Goal: Contribute content: Add original content to the website for others to see

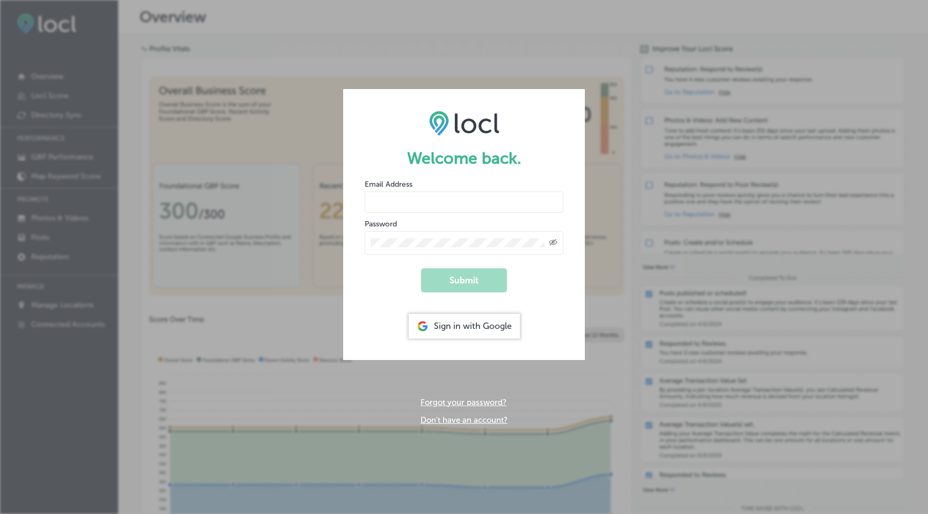
click at [398, 199] on input "email" at bounding box center [464, 202] width 199 height 21
type input "[EMAIL_ADDRESS][DOMAIN_NAME]"
click at [448, 273] on button "Submit" at bounding box center [464, 280] width 86 height 24
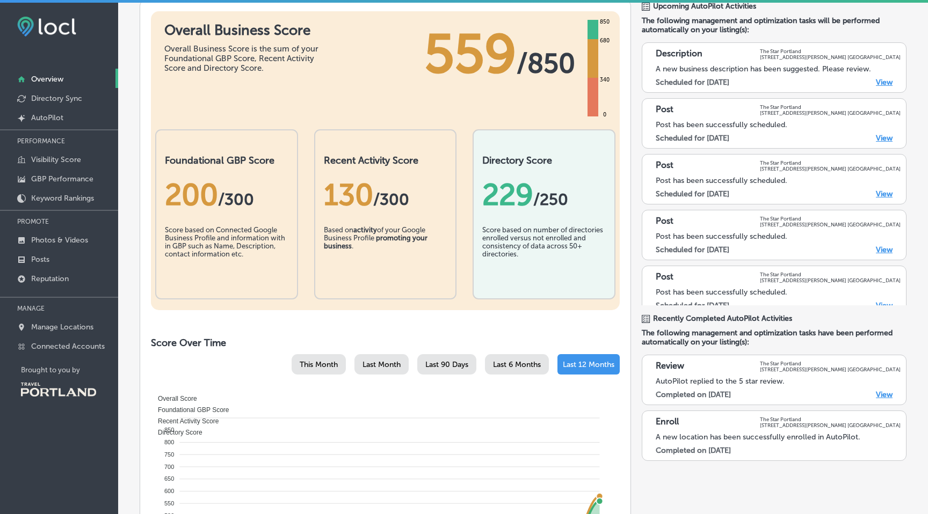
scroll to position [92, 0]
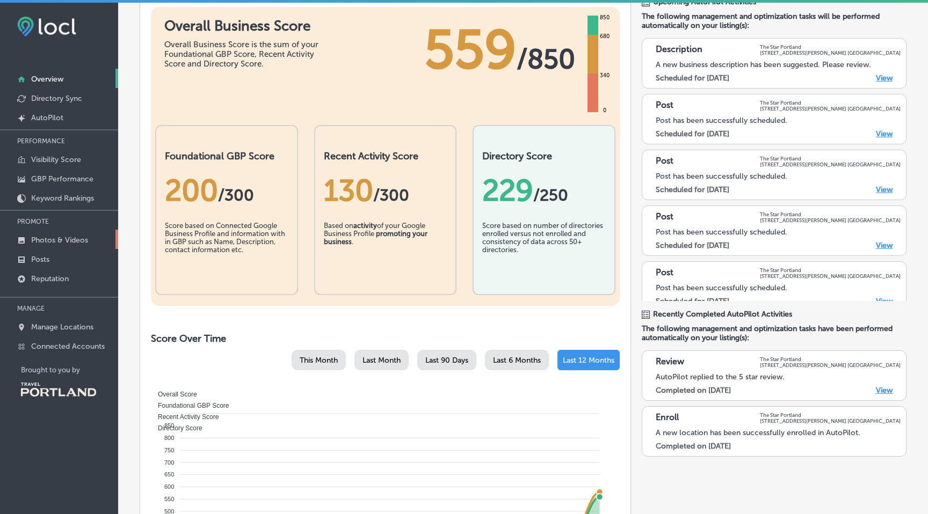
click at [68, 236] on p "Photos & Videos" at bounding box center [59, 240] width 57 height 9
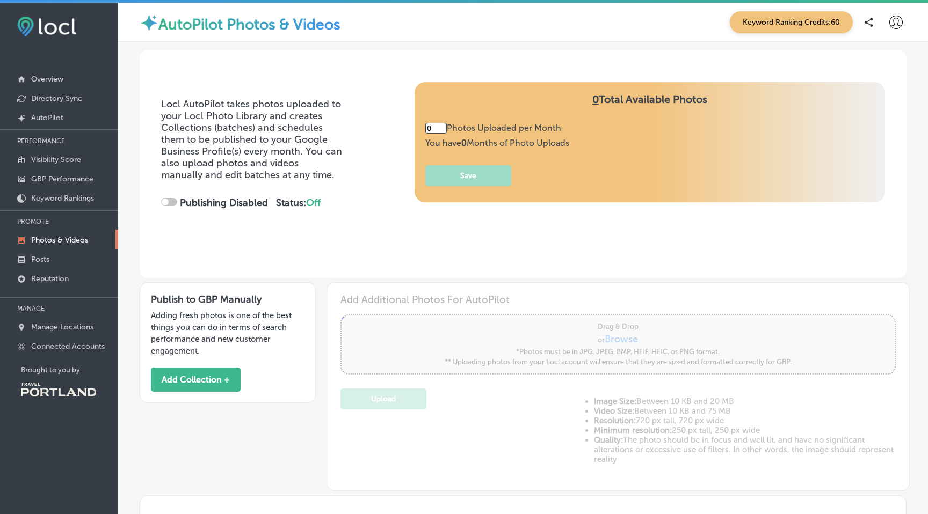
type input "5"
checkbox input "true"
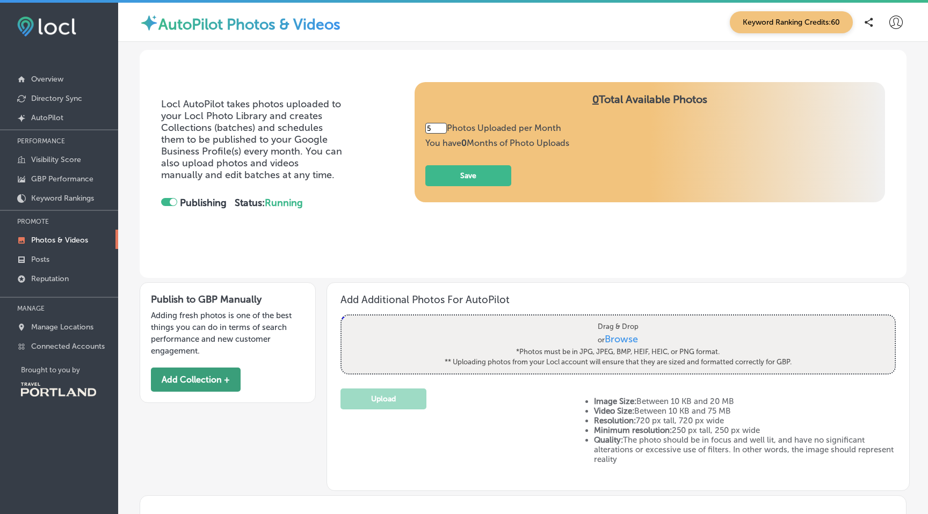
click at [220, 381] on button "Add Collection +" at bounding box center [196, 380] width 90 height 24
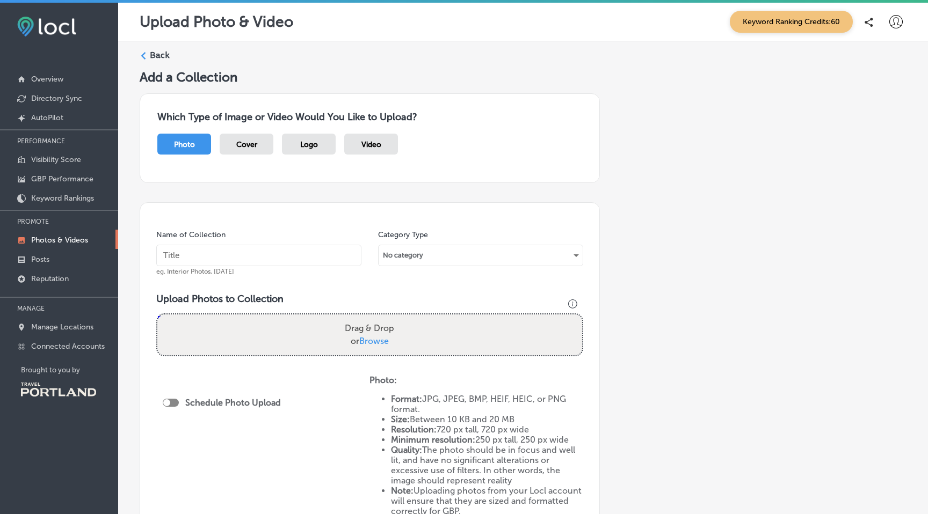
click at [205, 252] on input "text" at bounding box center [258, 255] width 205 height 21
type input "[DATE]"
click at [455, 253] on div "No category" at bounding box center [480, 255] width 204 height 17
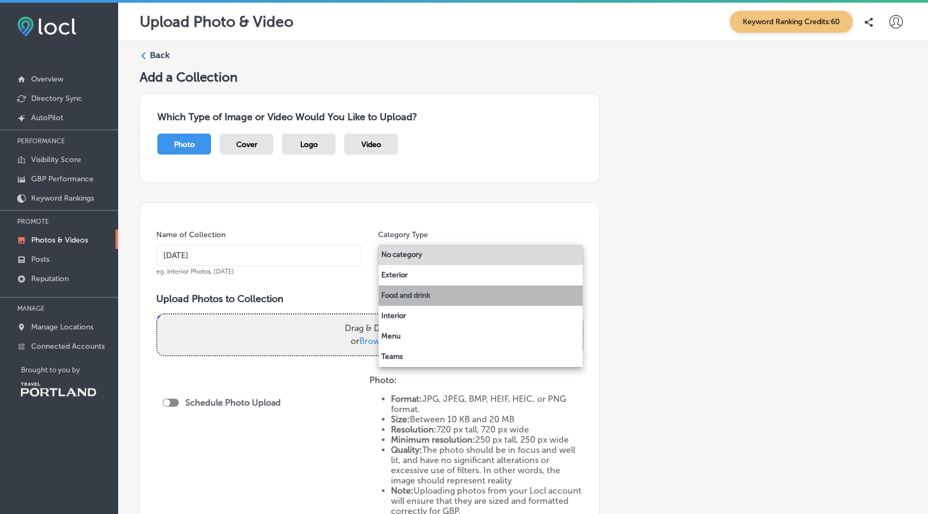
click at [429, 299] on li "Food and drink" at bounding box center [480, 296] width 204 height 20
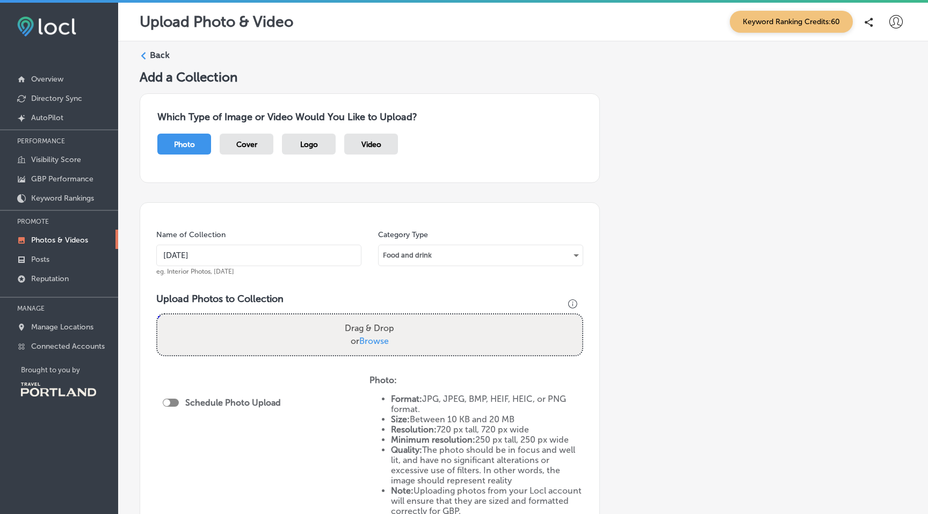
click at [377, 337] on span "Browse" at bounding box center [374, 341] width 30 height 10
click at [377, 318] on input "Drag & Drop or Browse" at bounding box center [369, 316] width 425 height 3
type input "C:\fakepath\TheStarPDX_JannieHuang3E4A6465.jpg"
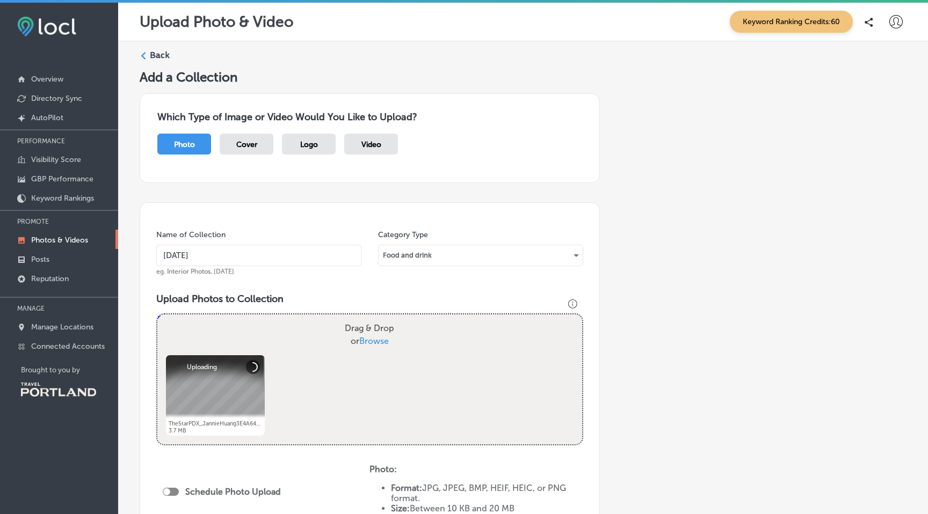
click at [382, 337] on span "Browse" at bounding box center [374, 341] width 30 height 10
click at [382, 318] on input "Drag & Drop or Browse" at bounding box center [369, 316] width 425 height 3
type input "C:\fakepath\TheStarPDX_JannieHuang3E4A6574.jpg"
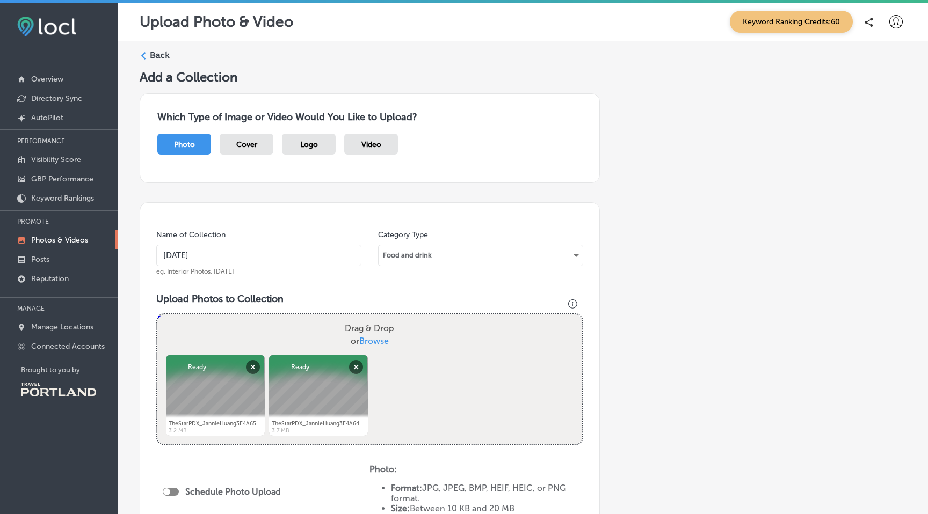
click at [375, 341] on span "Browse" at bounding box center [374, 341] width 30 height 10
click at [375, 318] on input "Drag & Drop or Browse" at bounding box center [369, 316] width 425 height 3
click at [376, 343] on span "Browse" at bounding box center [374, 341] width 30 height 10
click at [376, 318] on input "Drag & Drop or Browse" at bounding box center [369, 316] width 425 height 3
type input "C:\fakepath\TheStarPDX_JannieHuang3E4A6533.jpg"
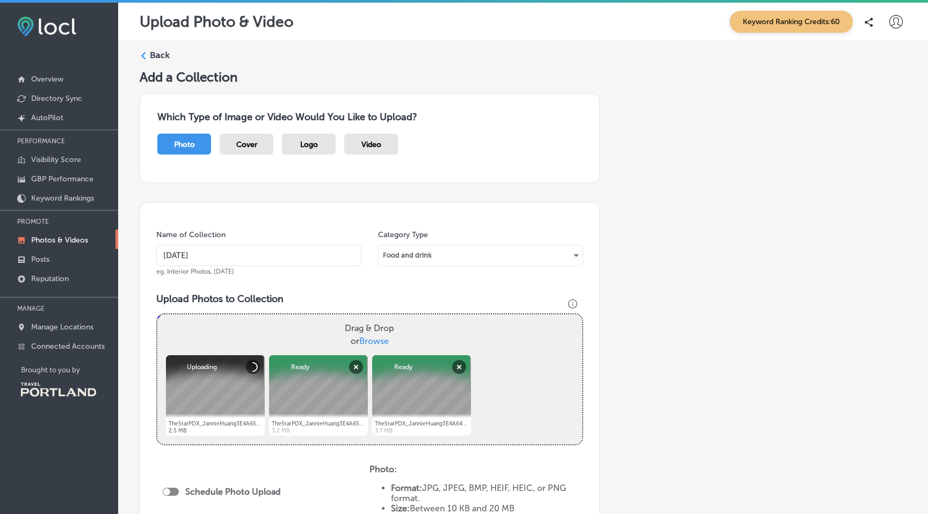
click at [376, 340] on span "Browse" at bounding box center [374, 341] width 30 height 10
click at [376, 318] on input "Drag & Drop or Browse" at bounding box center [369, 316] width 425 height 3
type input "C:\fakepath\TheStarPDX_JannieHuang3E4A6629.jpg"
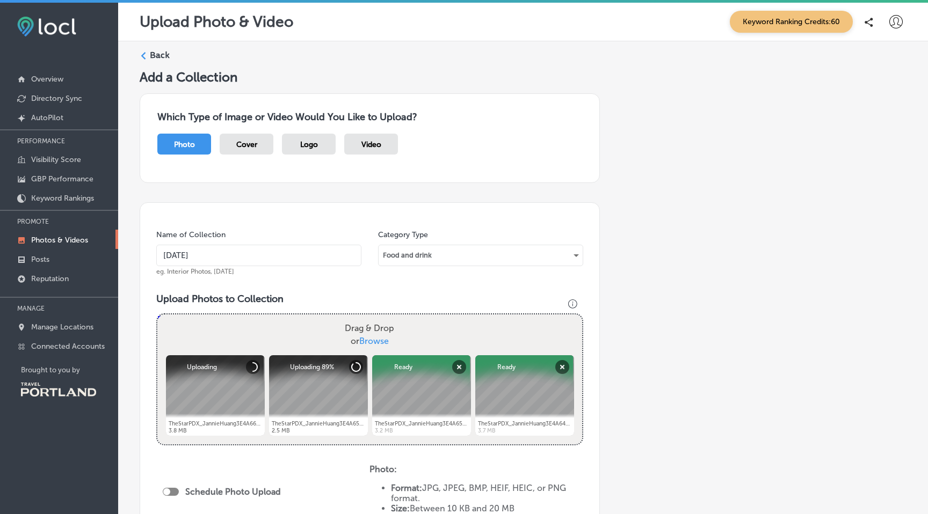
click at [372, 344] on span "Browse" at bounding box center [374, 341] width 30 height 10
click at [372, 318] on input "Drag & Drop or Browse" at bounding box center [369, 316] width 425 height 3
type input "C:\fakepath\TheStarPDX_JannieHuang3E4A6633.jpg"
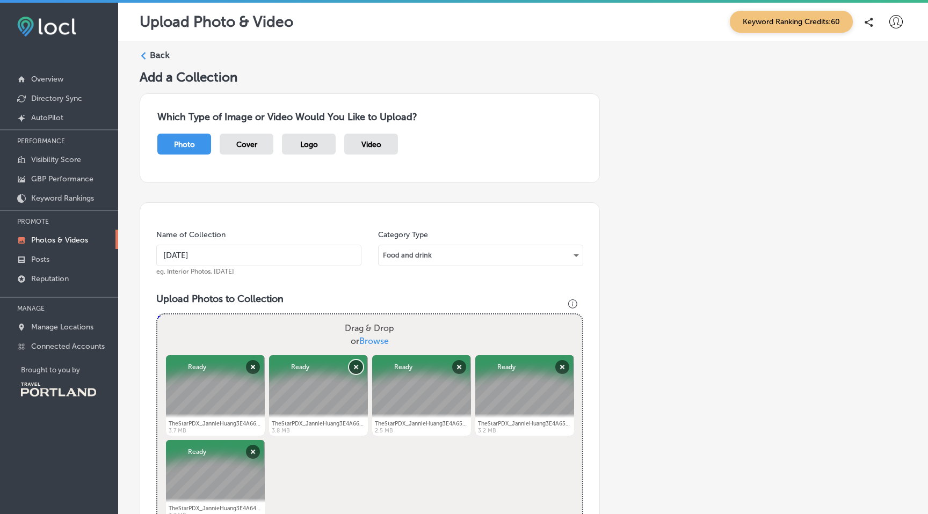
click at [355, 373] on button "Remove" at bounding box center [356, 367] width 14 height 14
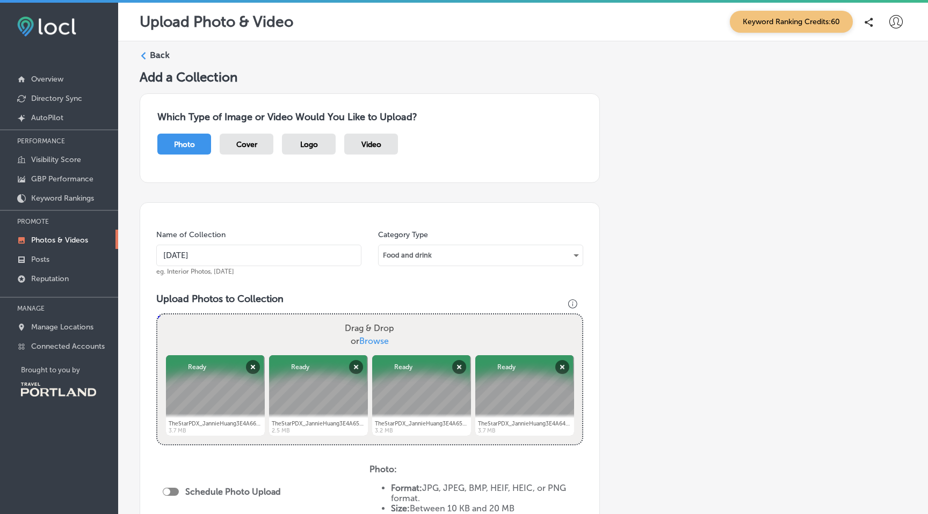
click at [380, 343] on span "Browse" at bounding box center [374, 341] width 30 height 10
click at [380, 318] on input "Drag & Drop or Browse" at bounding box center [369, 316] width 425 height 3
type input "C:\fakepath\TheStarPDX_JannieHuang3E4A6704.jpg"
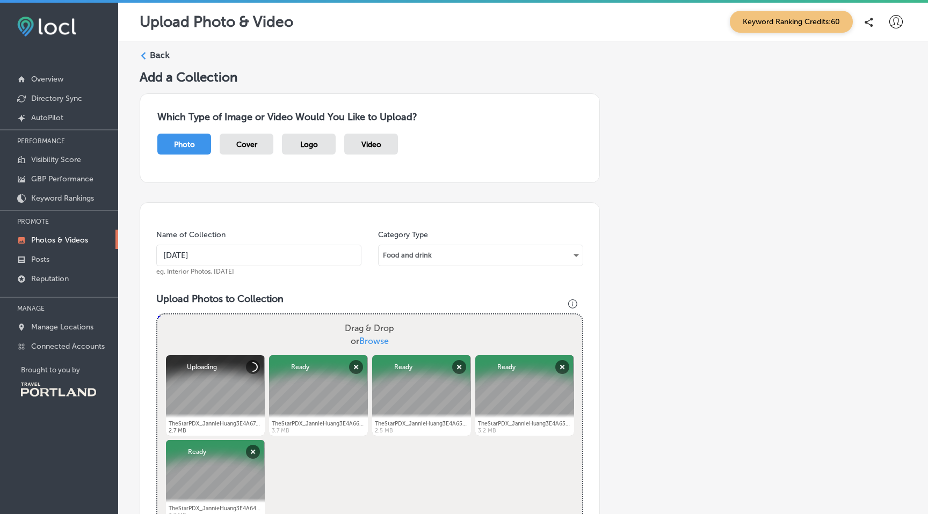
click at [371, 340] on span "Browse" at bounding box center [374, 341] width 30 height 10
click at [371, 318] on input "Drag & Drop or Browse" at bounding box center [369, 316] width 425 height 3
type input "C:\fakepath\TheStarPDX_JannieHuang3E4A6749.jpg"
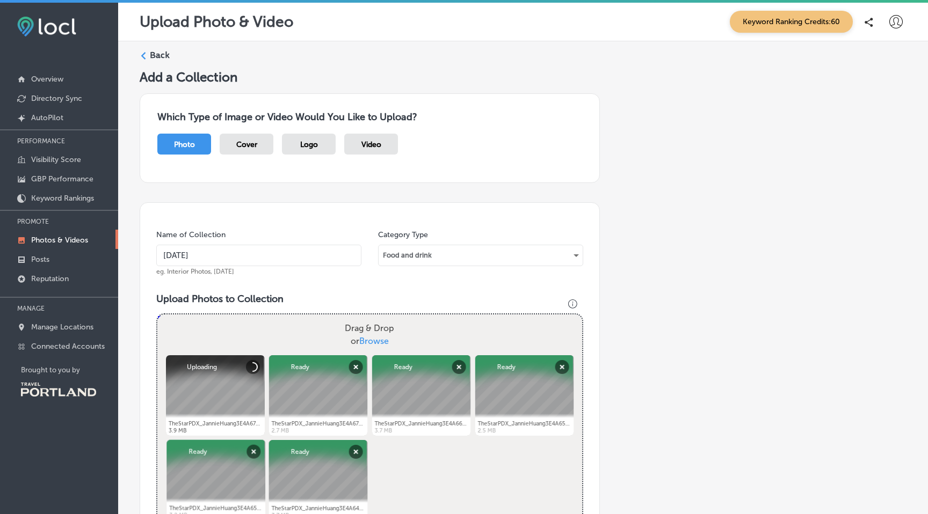
click at [376, 338] on span "Browse" at bounding box center [374, 341] width 30 height 10
click at [376, 318] on input "Drag & Drop or Browse" at bounding box center [369, 316] width 425 height 3
type input "C:\fakepath\TheStarPDX_JannieHuang3E4A6919.jpg"
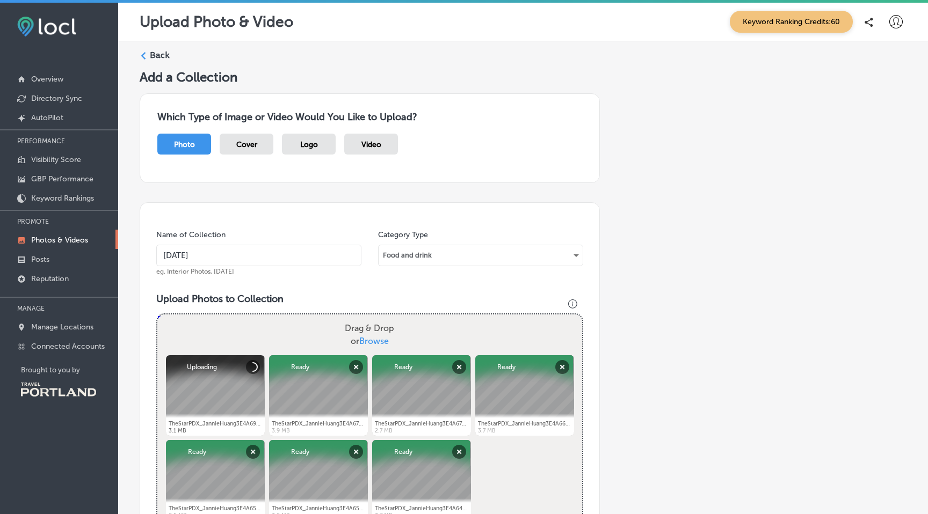
click at [367, 338] on span "Browse" at bounding box center [374, 341] width 30 height 10
click at [367, 318] on input "Drag & Drop or Browse" at bounding box center [369, 316] width 425 height 3
type input "C:\fakepath\TheStarPDX_JannieHuang3E4A6973.jpg"
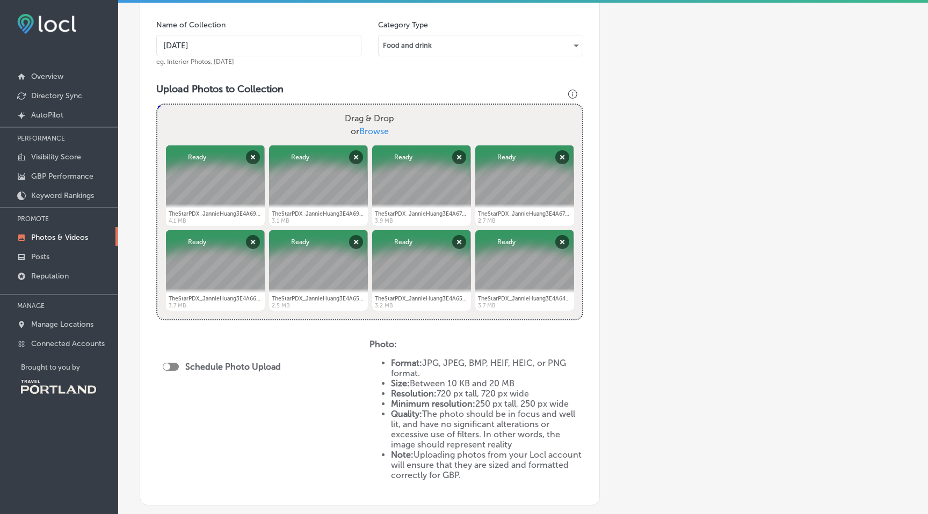
scroll to position [204, 0]
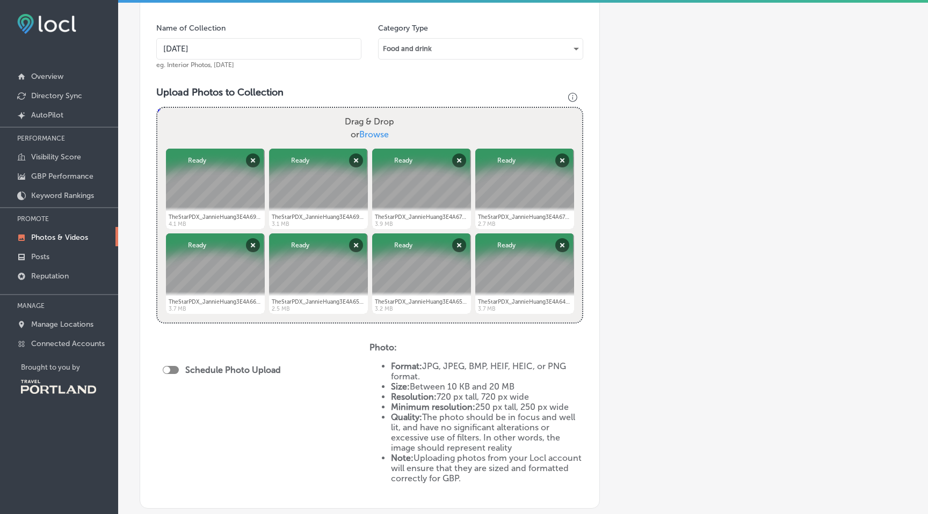
click at [377, 137] on span "Browse" at bounding box center [374, 134] width 30 height 10
click at [377, 111] on input "Drag & Drop or Browse" at bounding box center [369, 109] width 425 height 3
type input "C:\fakepath\TheStarPDX_JannieHuang3E4A6993.jpg"
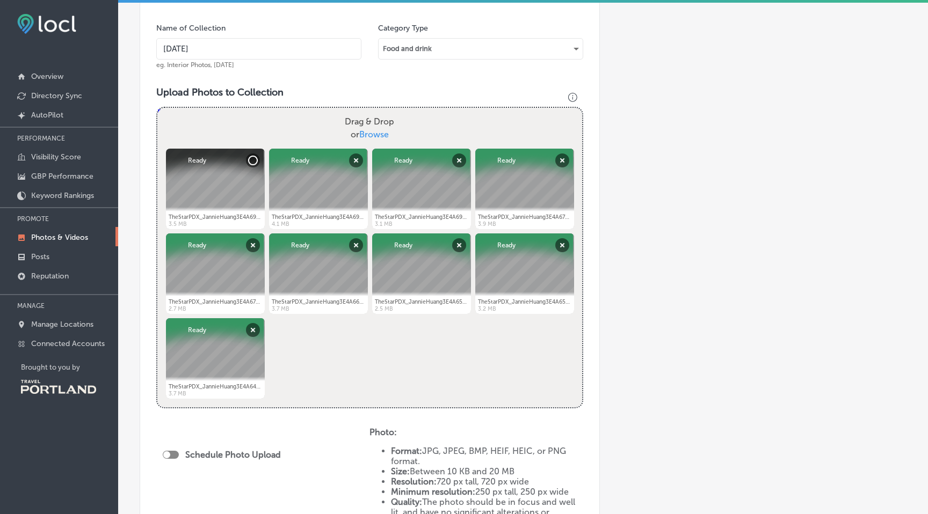
click at [376, 111] on input "Drag & Drop or Browse" at bounding box center [369, 109] width 425 height 3
type input "C:\fakepath\TheStarPDX_JannieHuang3E4A6970.jpg"
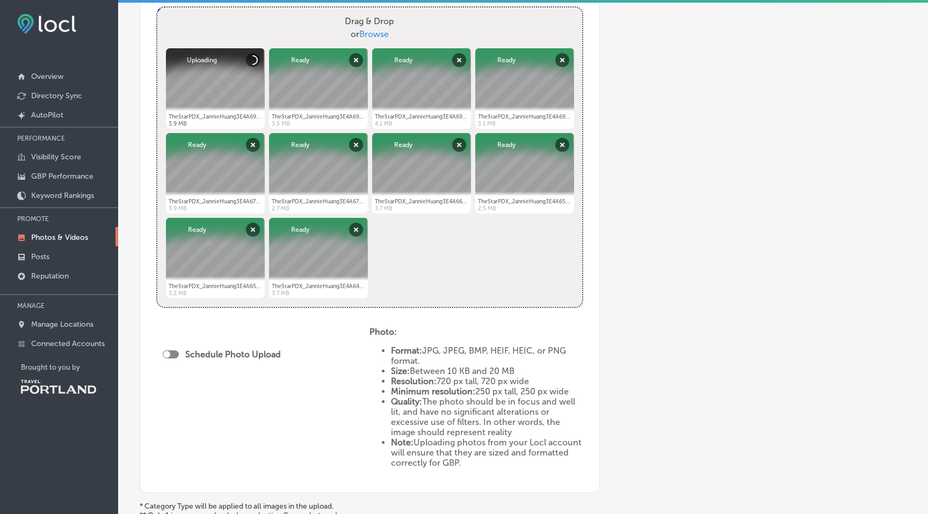
scroll to position [421, 0]
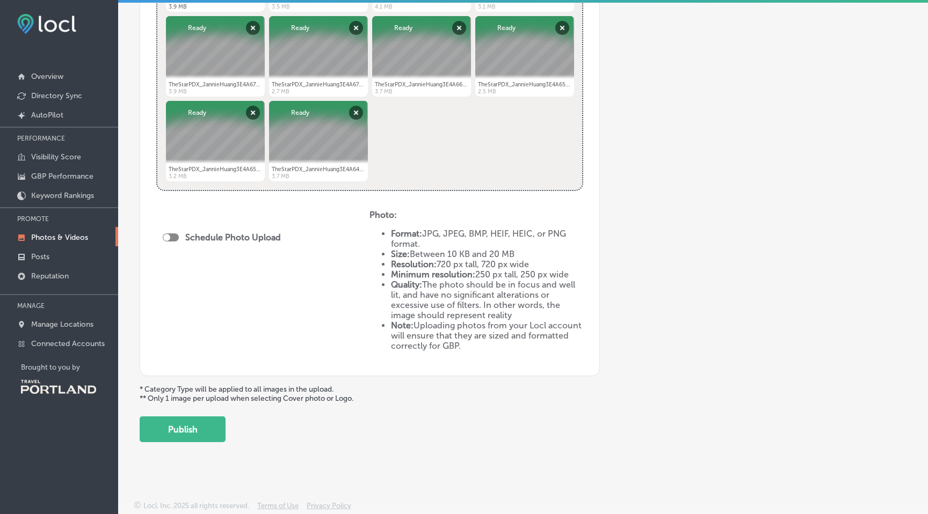
click at [171, 239] on div at bounding box center [171, 238] width 16 height 8
checkbox input "true"
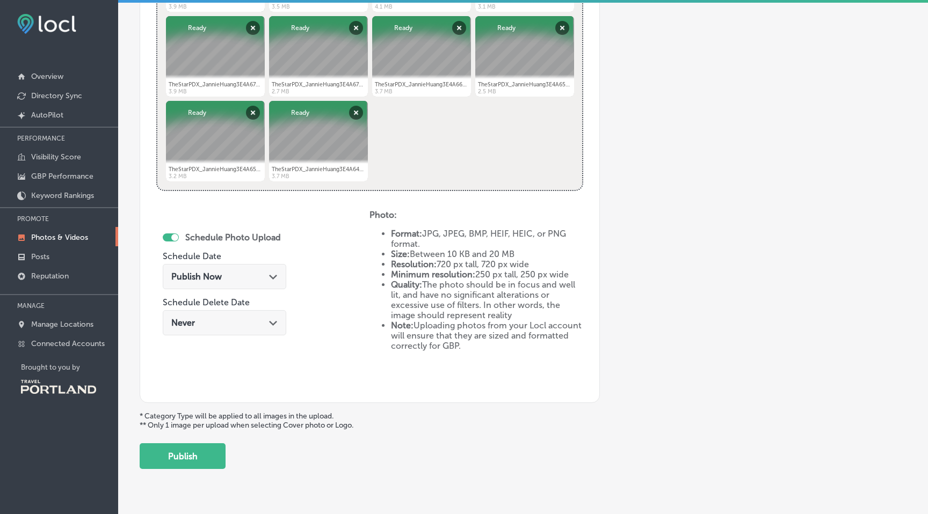
click at [254, 274] on div "Publish Now Path Created with Sketch." at bounding box center [224, 277] width 106 height 10
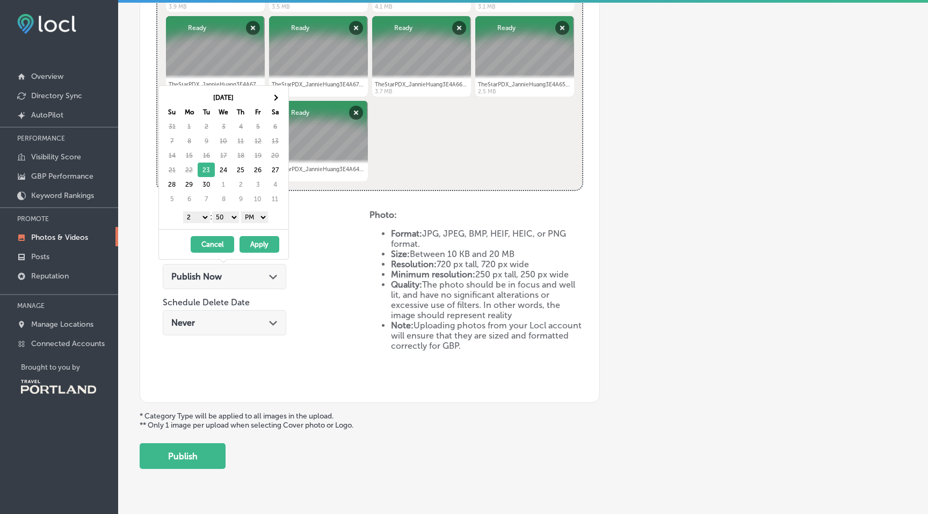
click at [254, 274] on div "Publish Now Path Created with Sketch." at bounding box center [224, 277] width 106 height 10
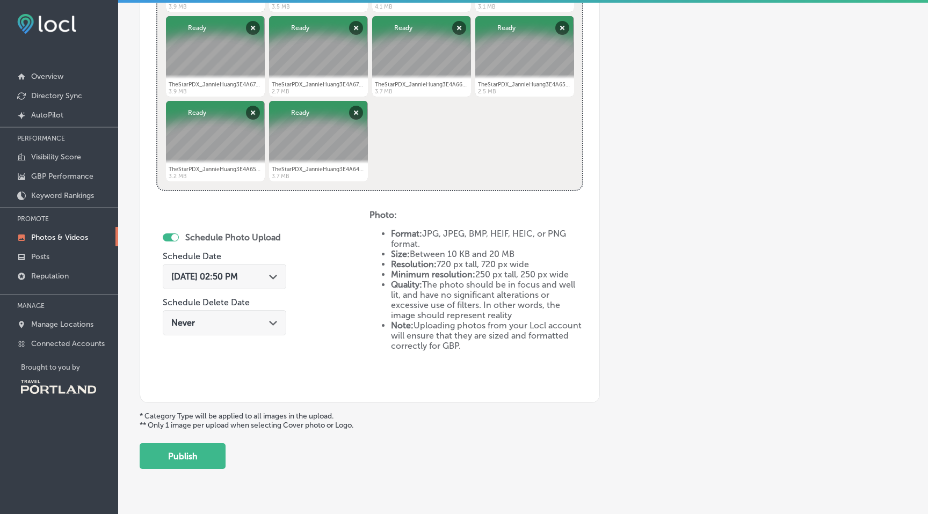
click at [263, 321] on div "Never Path Created with Sketch." at bounding box center [224, 323] width 106 height 10
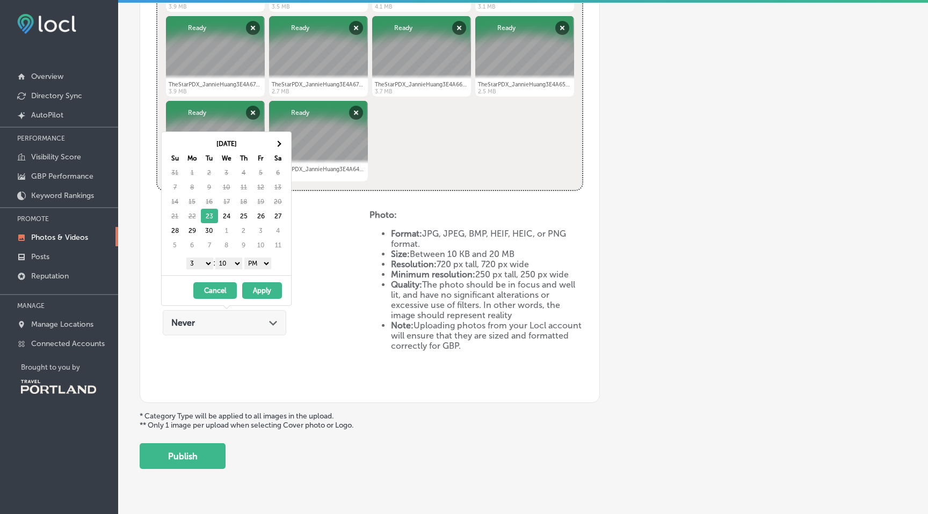
click at [263, 321] on div "Never Path Created with Sketch." at bounding box center [224, 323] width 106 height 10
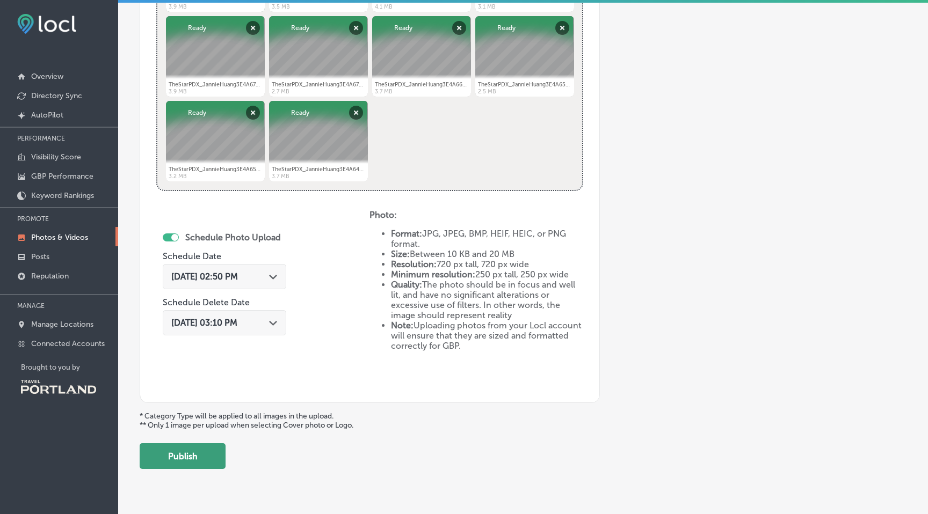
click at [183, 458] on button "Publish" at bounding box center [183, 456] width 86 height 26
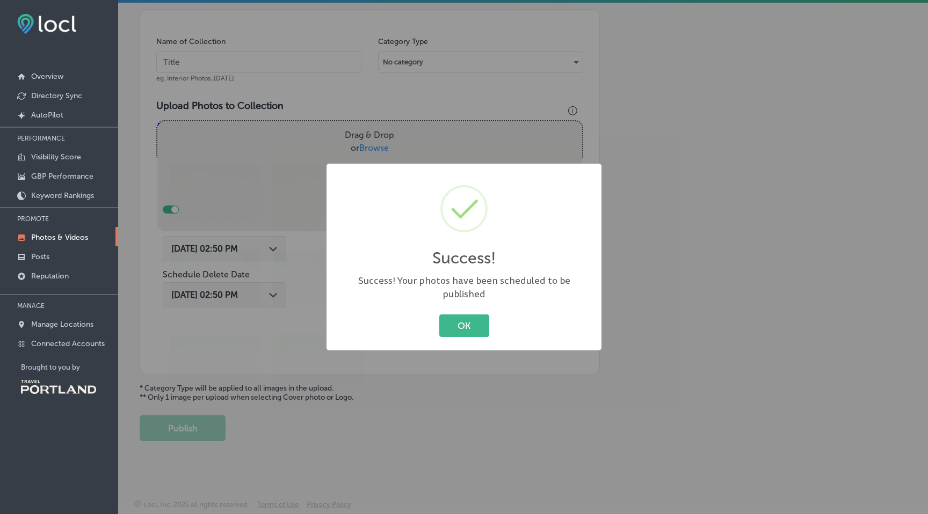
scroll to position [190, 0]
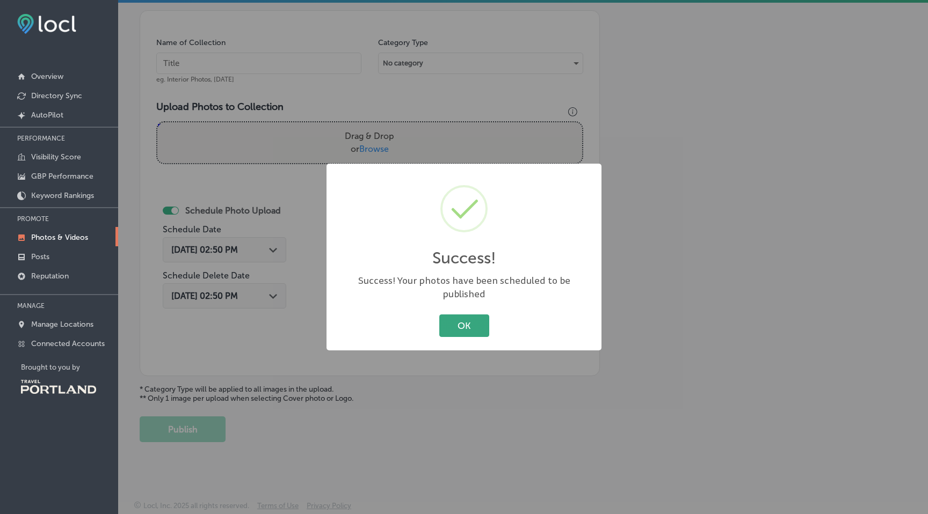
click at [455, 323] on button "OK" at bounding box center [464, 326] width 50 height 22
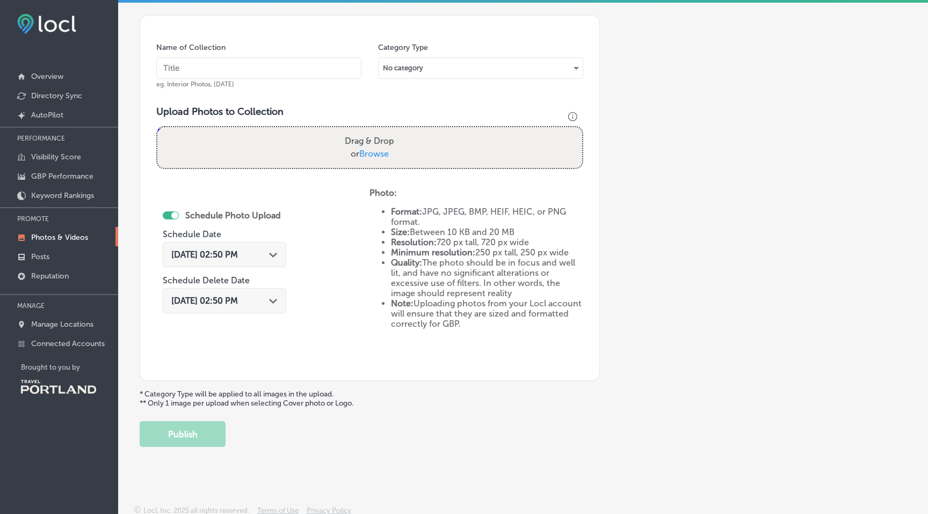
scroll to position [0, 0]
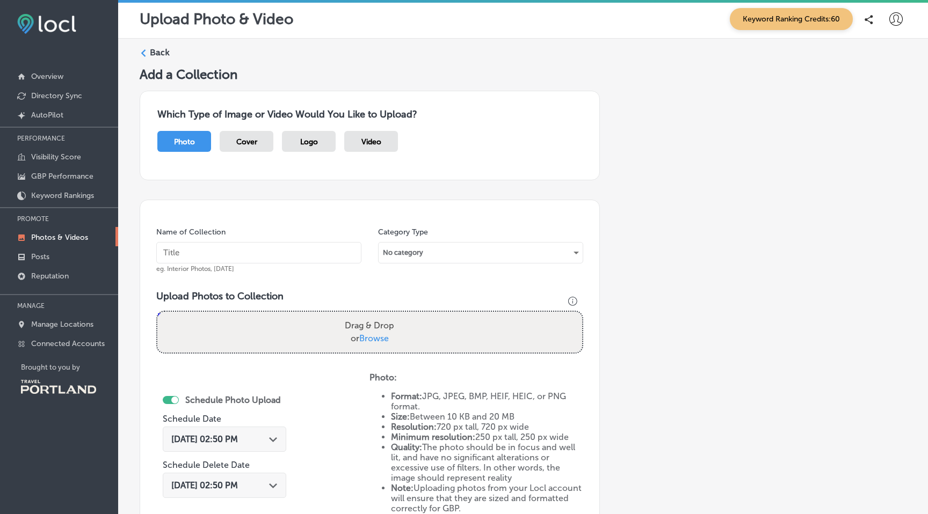
click at [245, 137] on span "Cover" at bounding box center [246, 141] width 21 height 9
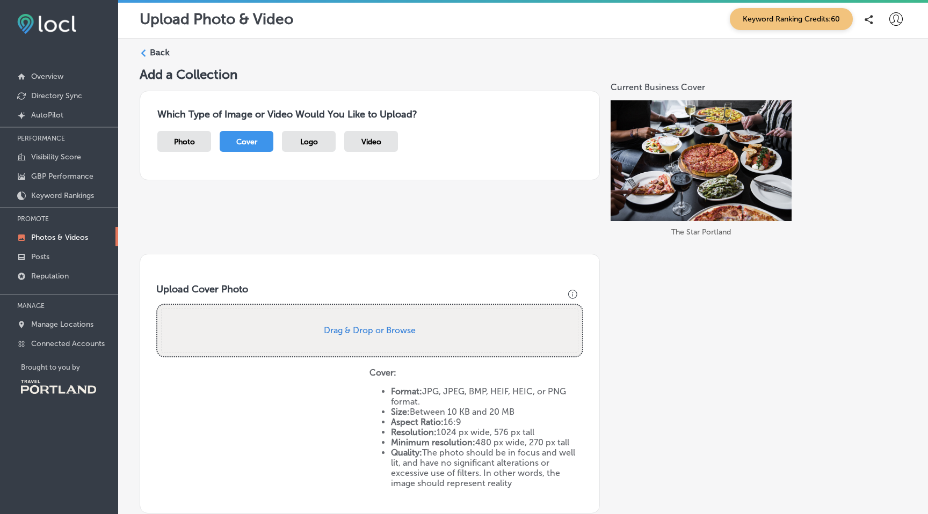
click at [316, 140] on span "Logo" at bounding box center [309, 141] width 18 height 9
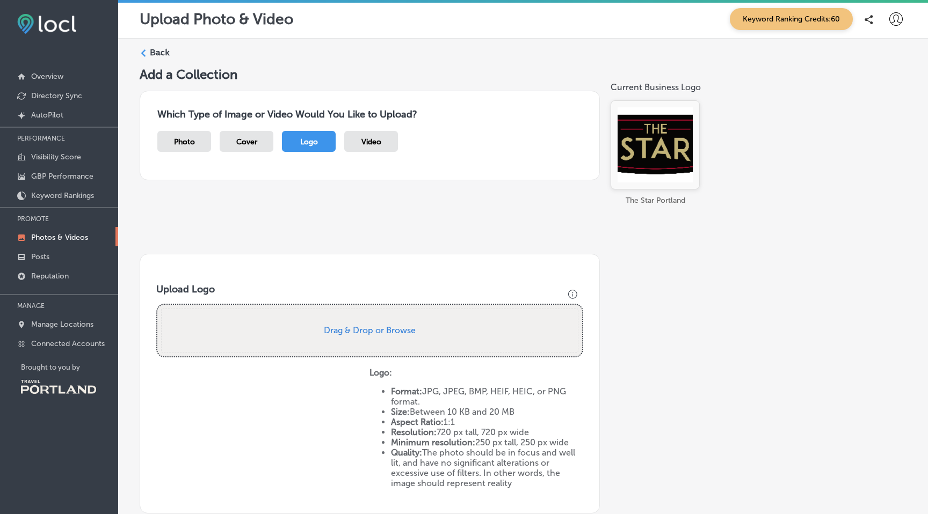
click at [376, 138] on span "Video" at bounding box center [371, 141] width 20 height 9
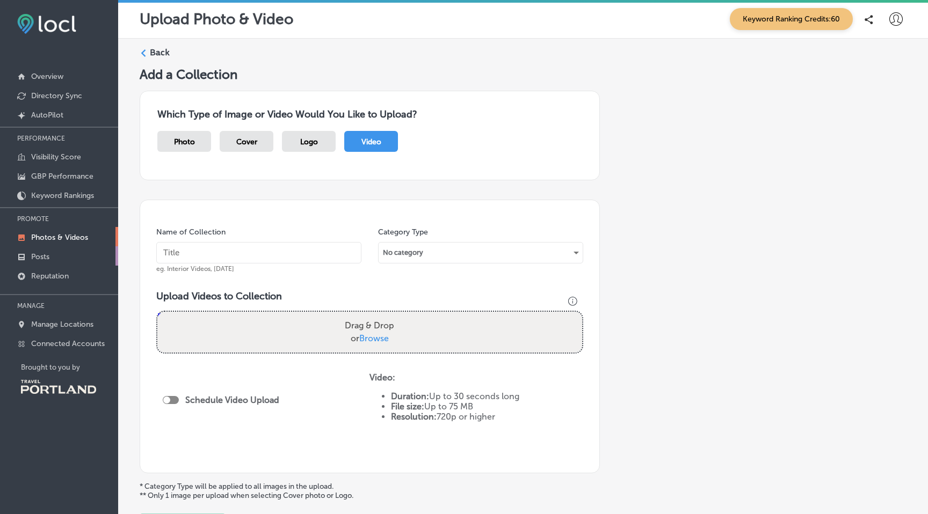
click at [41, 258] on p "Posts" at bounding box center [40, 256] width 18 height 9
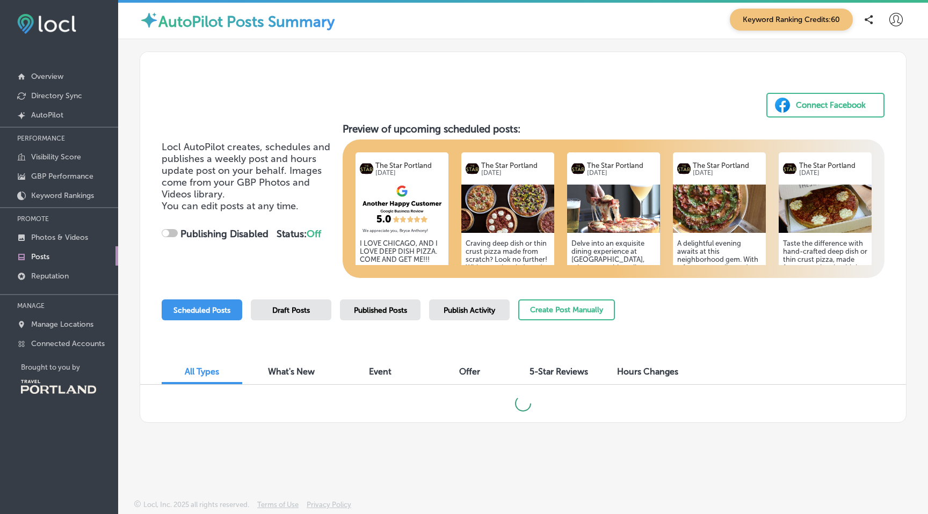
checkbox input "true"
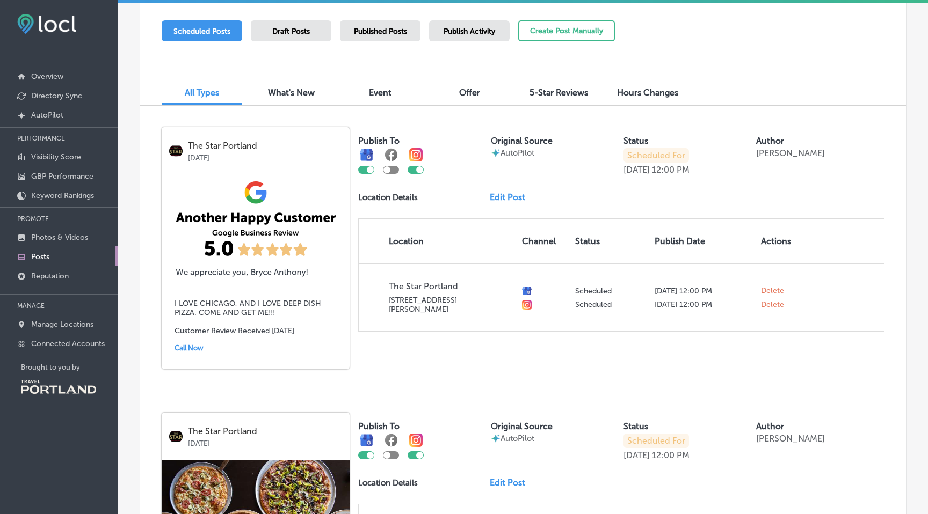
scroll to position [281, 0]
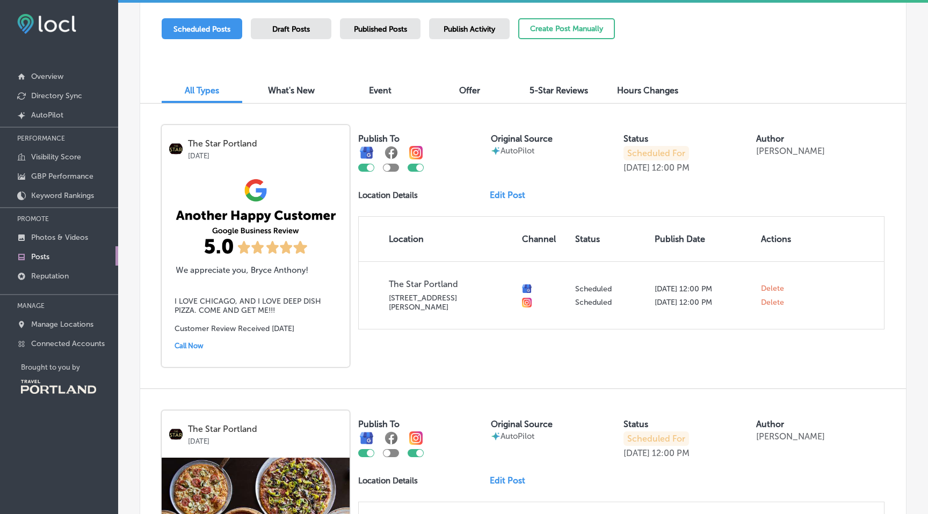
click at [395, 171] on div at bounding box center [391, 168] width 16 height 8
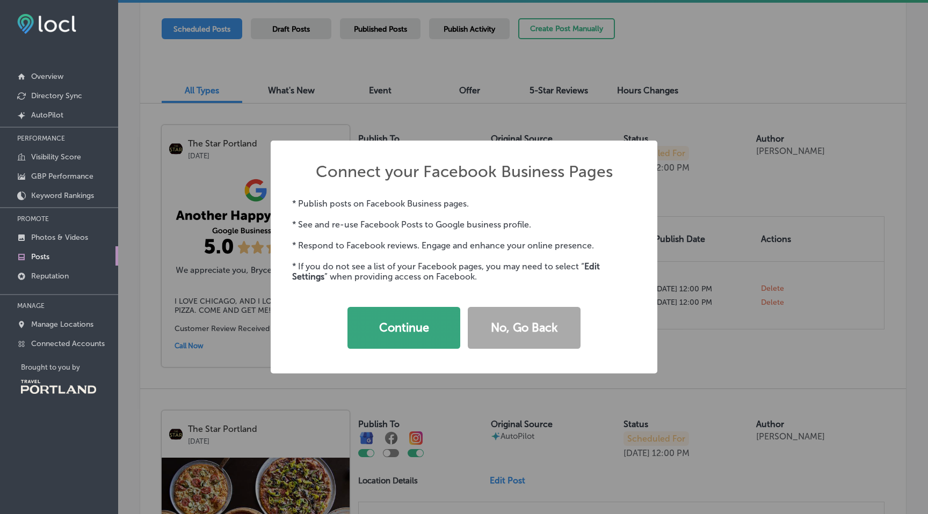
click at [414, 334] on button "Continue" at bounding box center [403, 328] width 113 height 42
